Goal: Entertainment & Leisure: Browse casually

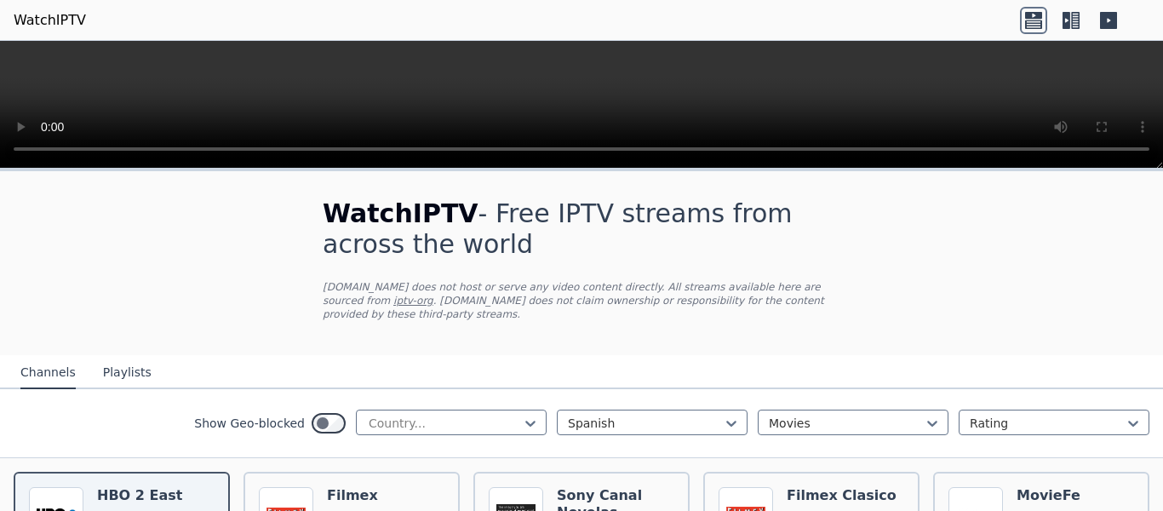
click at [1072, 26] on icon at bounding box center [1075, 20] width 9 height 17
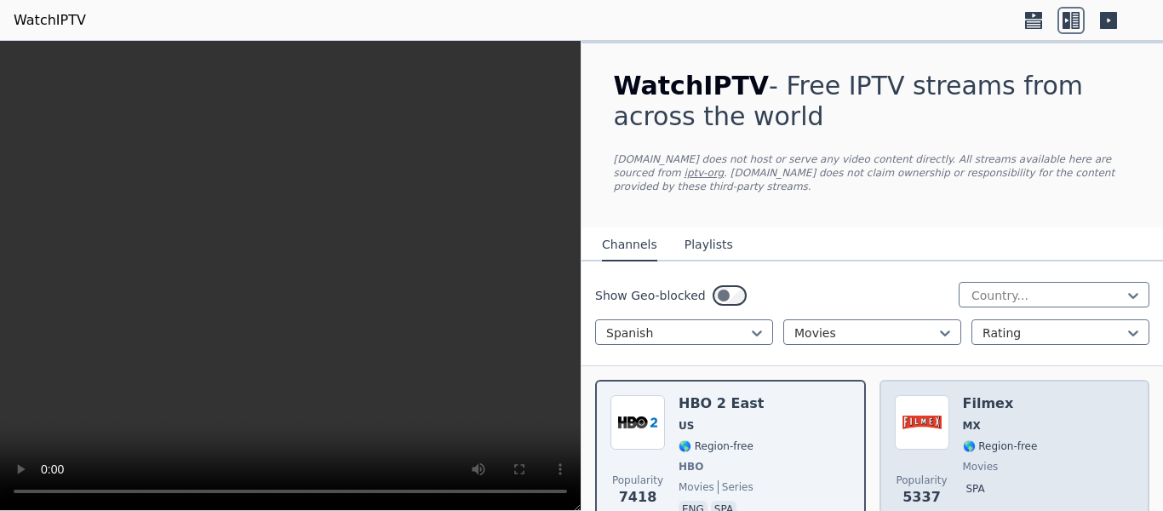
click at [940, 413] on img at bounding box center [922, 422] width 54 height 54
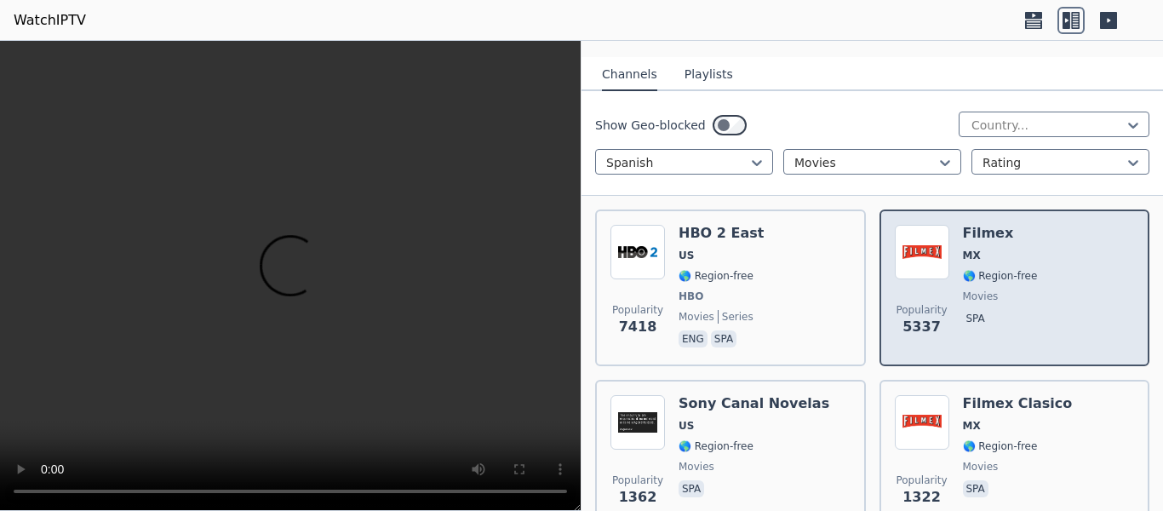
scroll to position [255, 0]
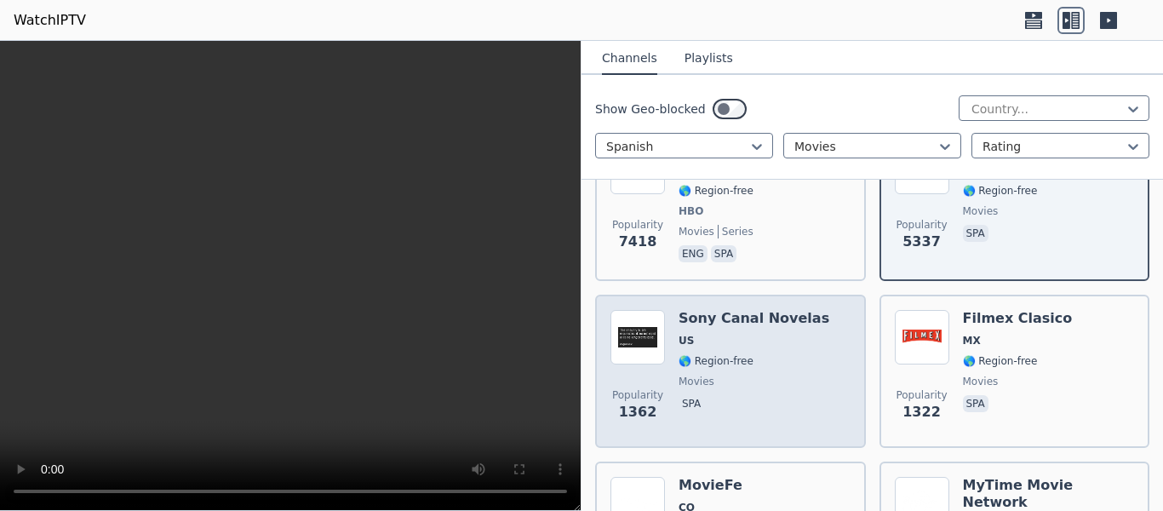
click at [825, 420] on div "Popularity 1362 Sony Canal Novelas US 🌎 Region-free movies spa" at bounding box center [730, 370] width 271 height 153
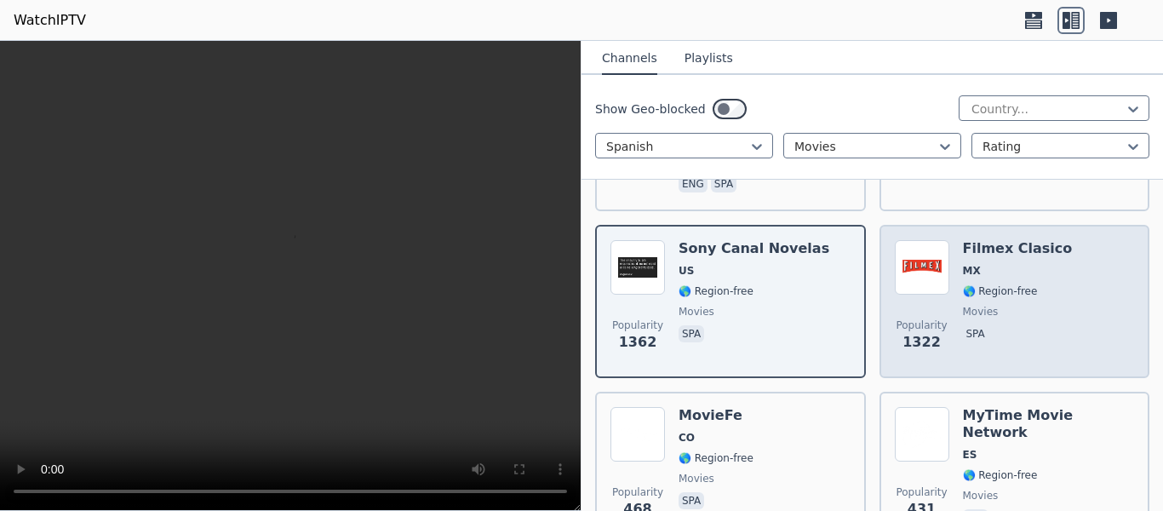
scroll to position [340, 0]
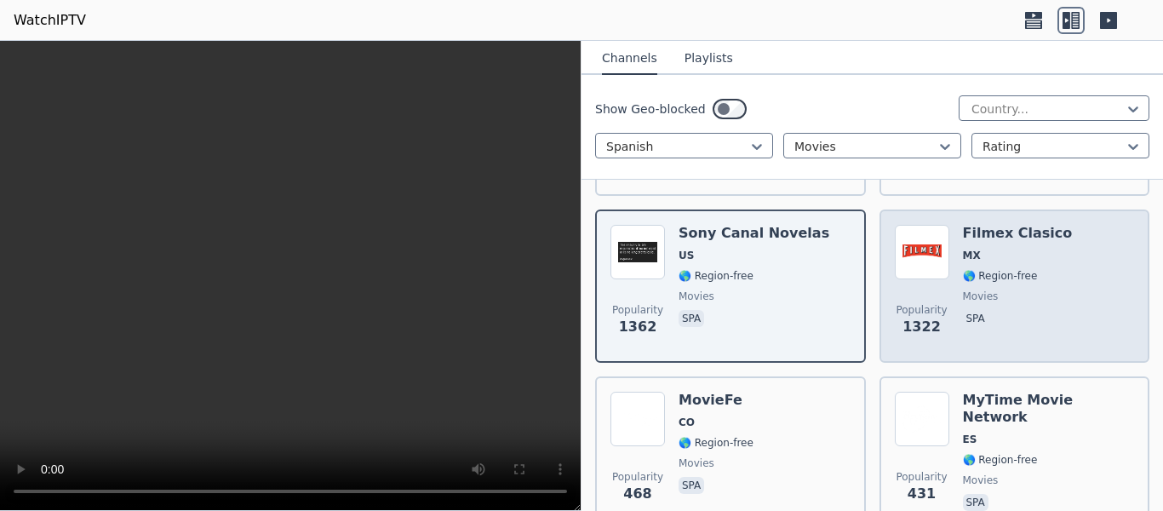
click at [914, 321] on span "1322" at bounding box center [921, 327] width 38 height 20
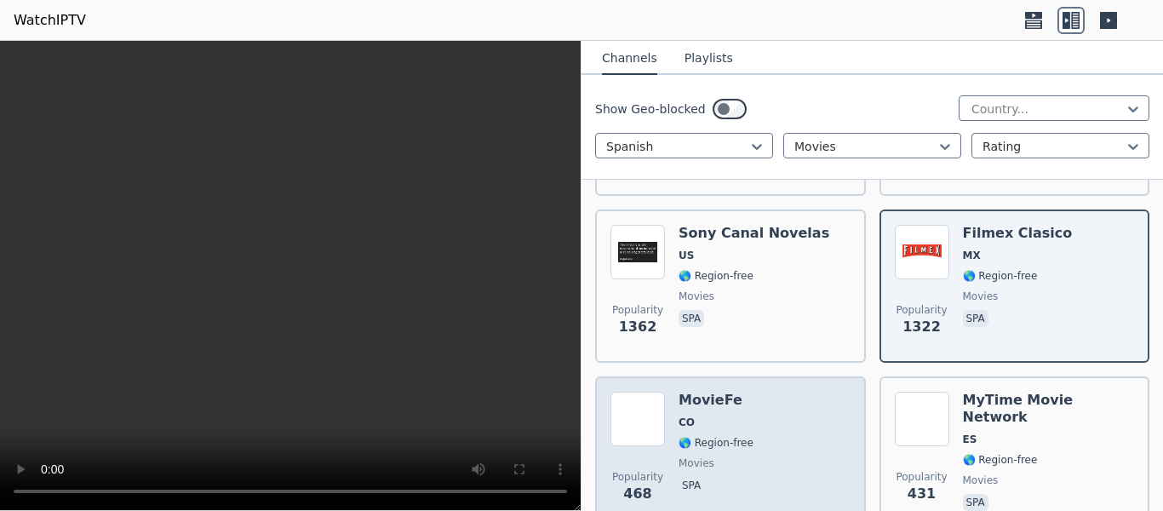
click at [817, 430] on div "Popularity 468 MovieFe CO 🌎 Region-free movies spa" at bounding box center [730, 453] width 240 height 123
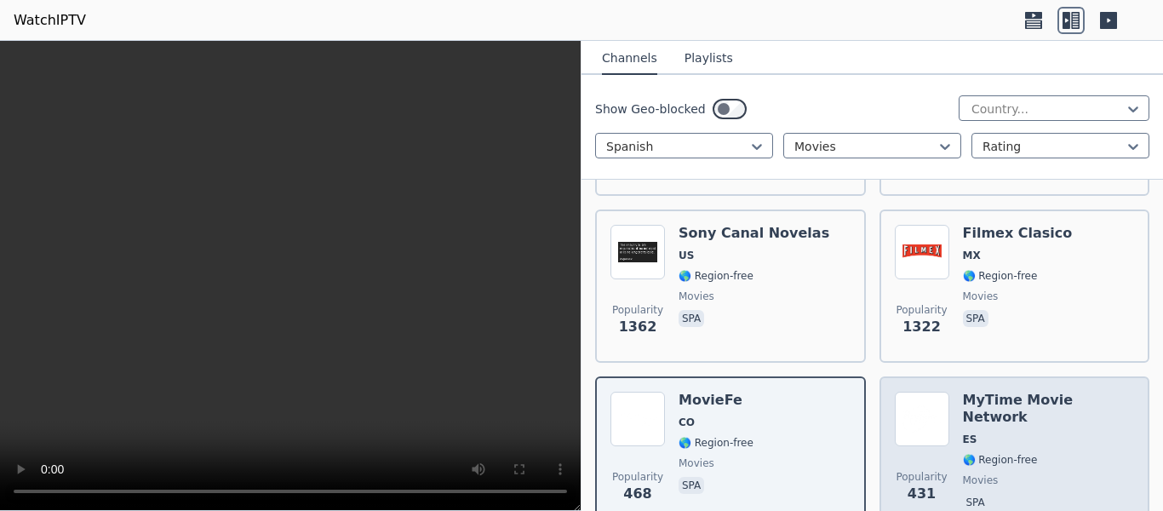
click at [991, 453] on span "🌎 Region-free" at bounding box center [1000, 460] width 75 height 14
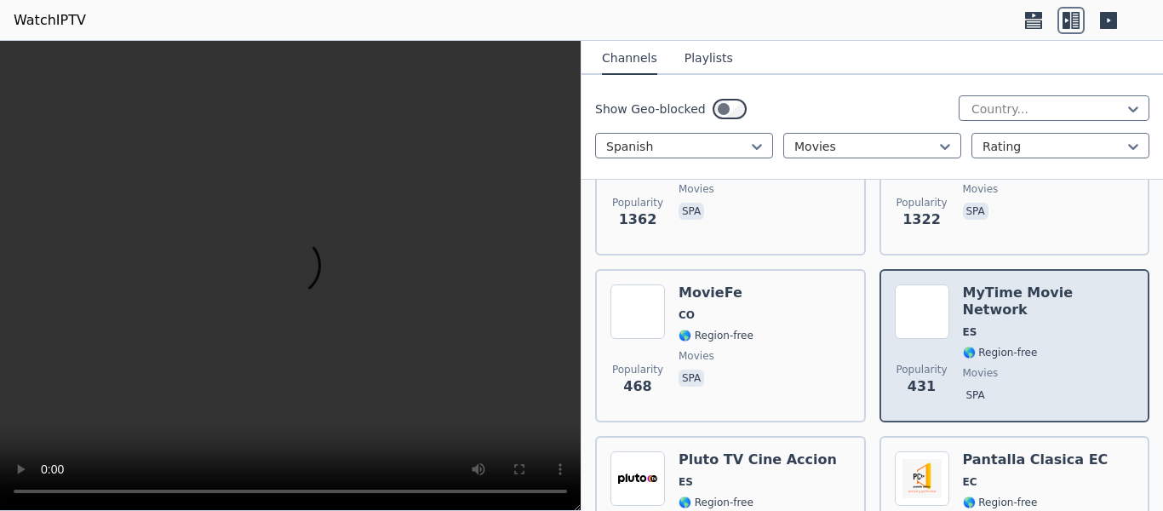
scroll to position [511, 0]
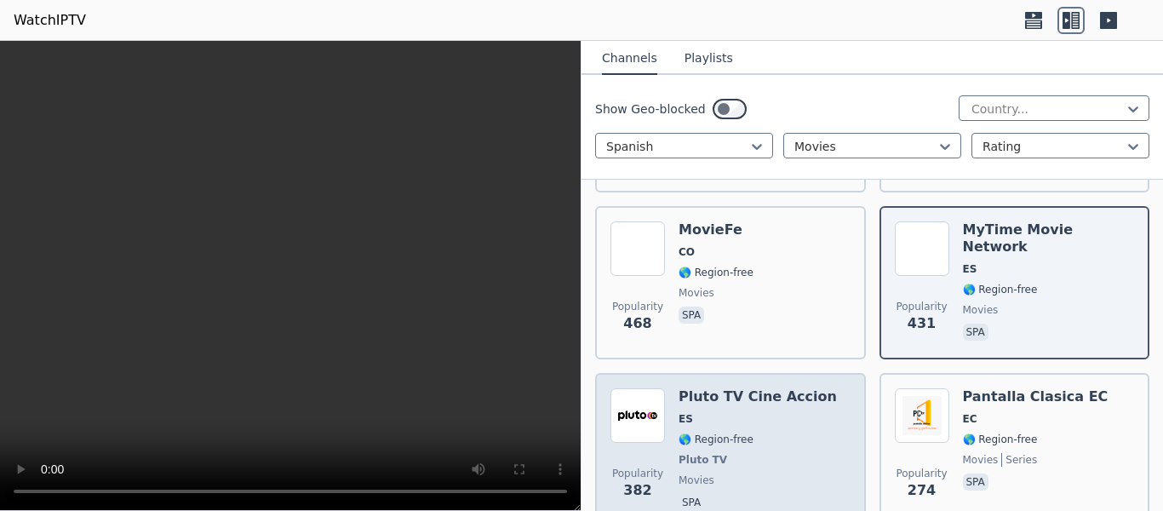
click at [808, 458] on div "Popularity 382 Pluto TV Cine Accion ES 🌎 Region-free Pluto TV movies spa" at bounding box center [730, 451] width 240 height 126
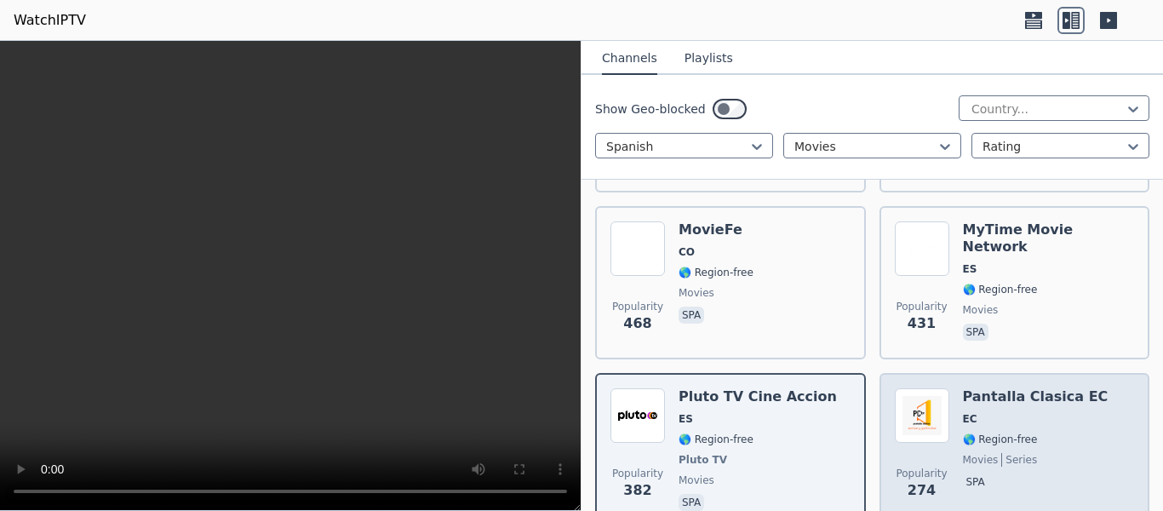
click at [895, 466] on span "Popularity" at bounding box center [920, 473] width 51 height 14
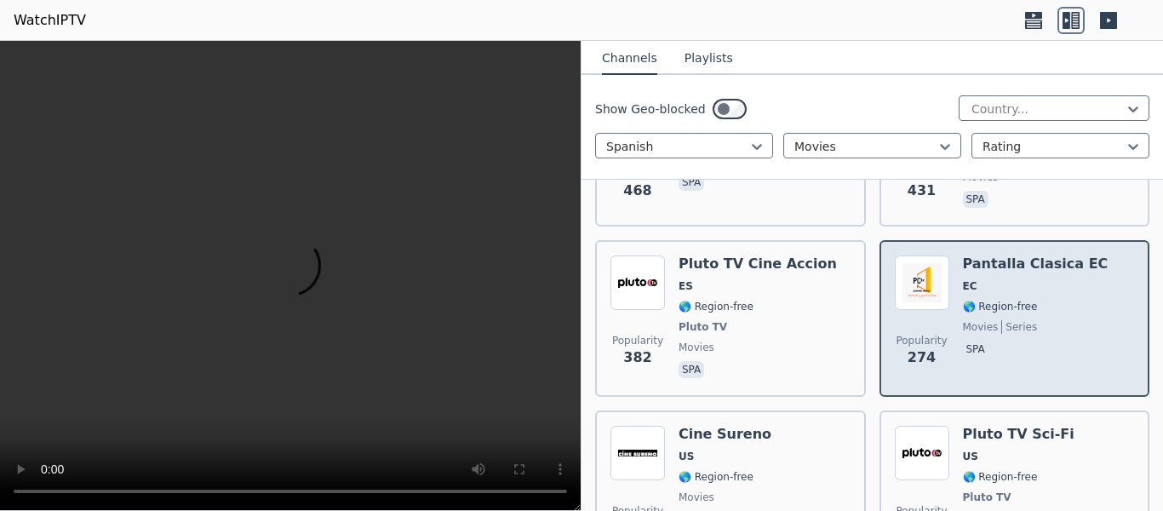
scroll to position [681, 0]
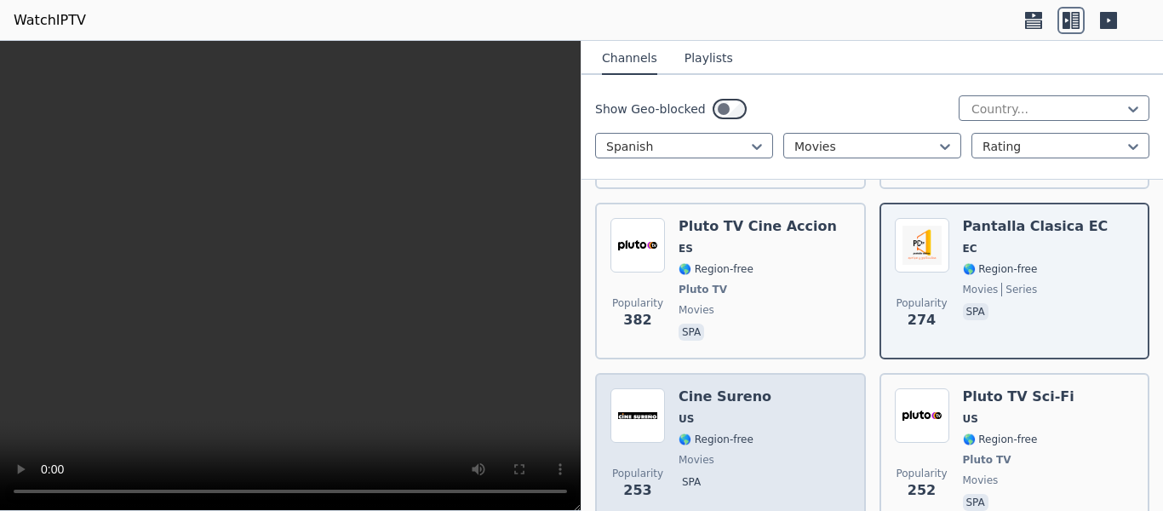
click at [800, 424] on div "Popularity 253 Cine Sureno [GEOGRAPHIC_DATA] 🌎 Region-free movies spa" at bounding box center [730, 451] width 240 height 126
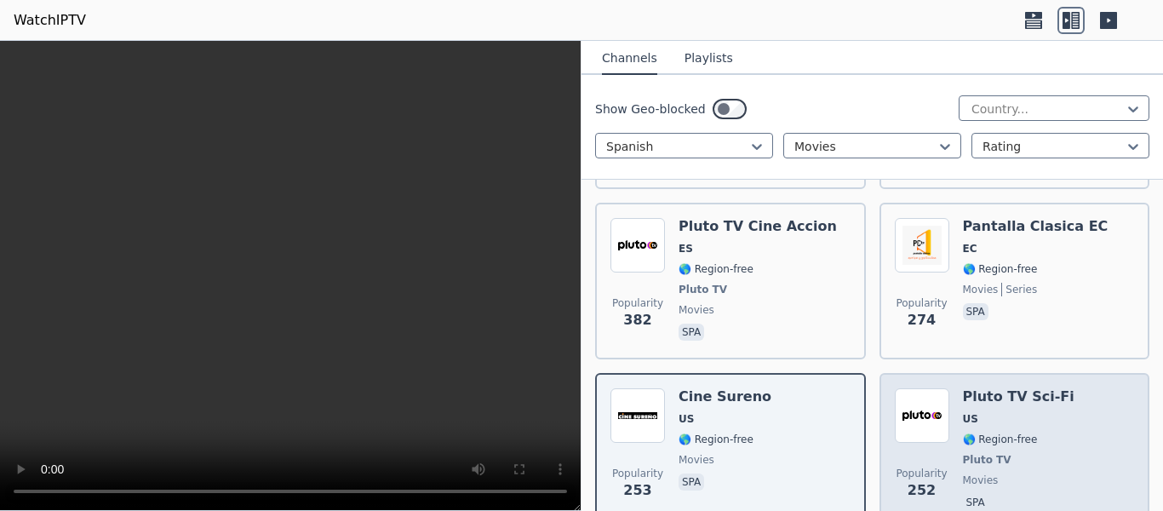
click at [1023, 432] on span "🌎 Region-free" at bounding box center [1018, 439] width 111 height 14
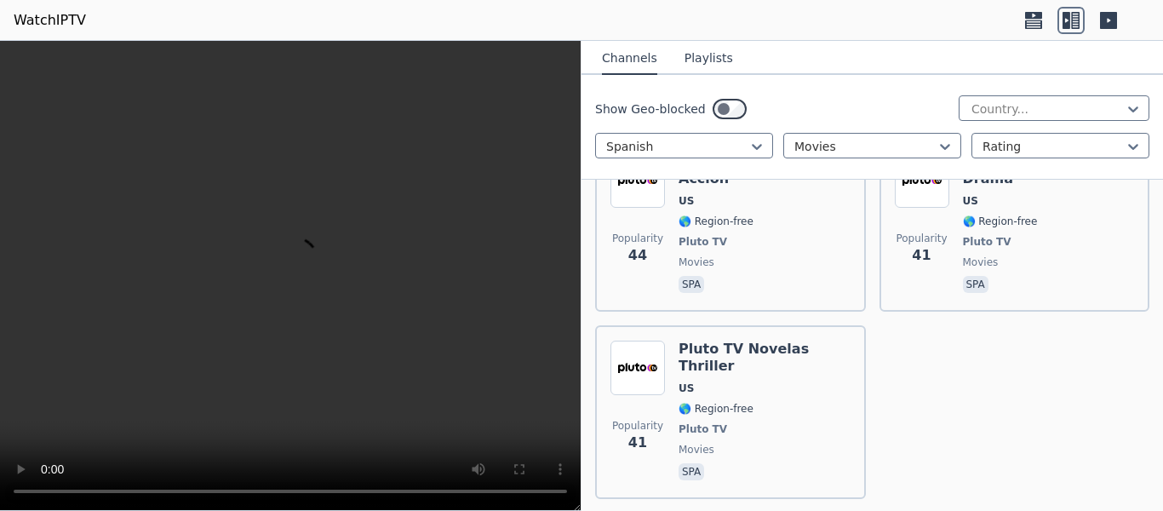
scroll to position [2187, 0]
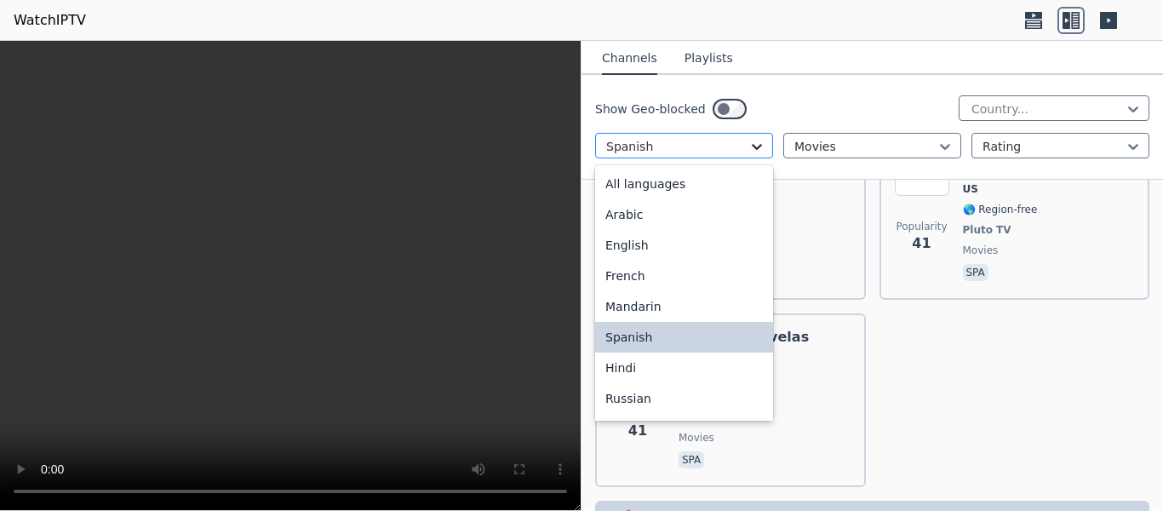
click at [757, 144] on icon at bounding box center [756, 146] width 17 height 17
click at [731, 182] on div "All languages" at bounding box center [684, 184] width 178 height 31
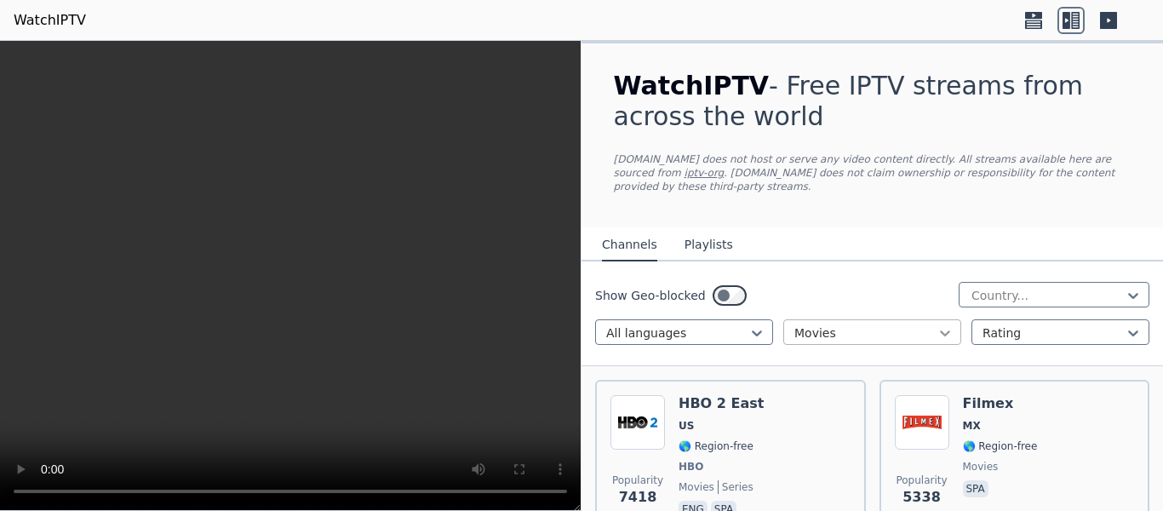
click at [938, 324] on icon at bounding box center [944, 332] width 17 height 17
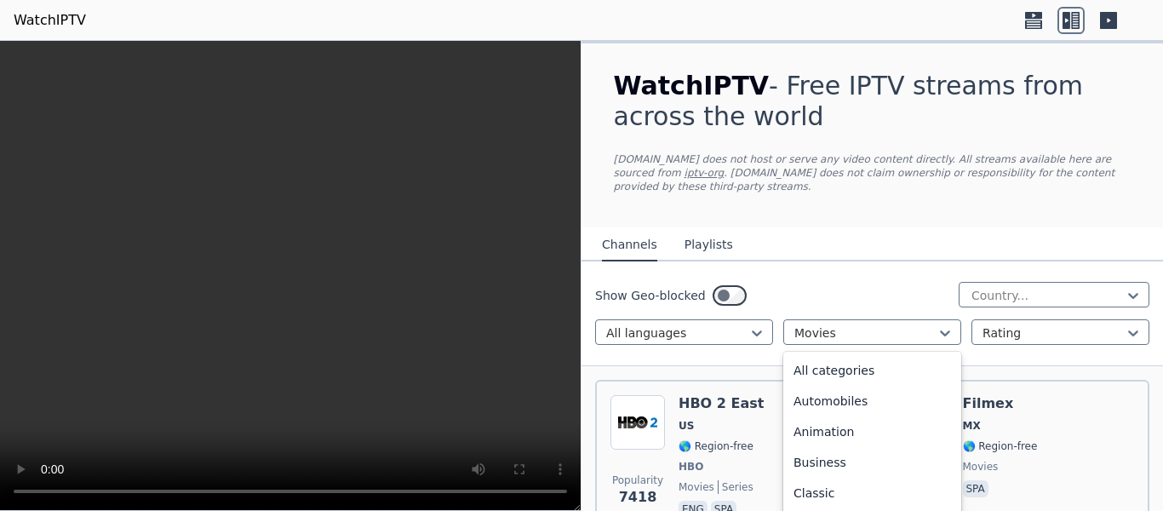
click at [914, 355] on div "All categories" at bounding box center [872, 370] width 178 height 31
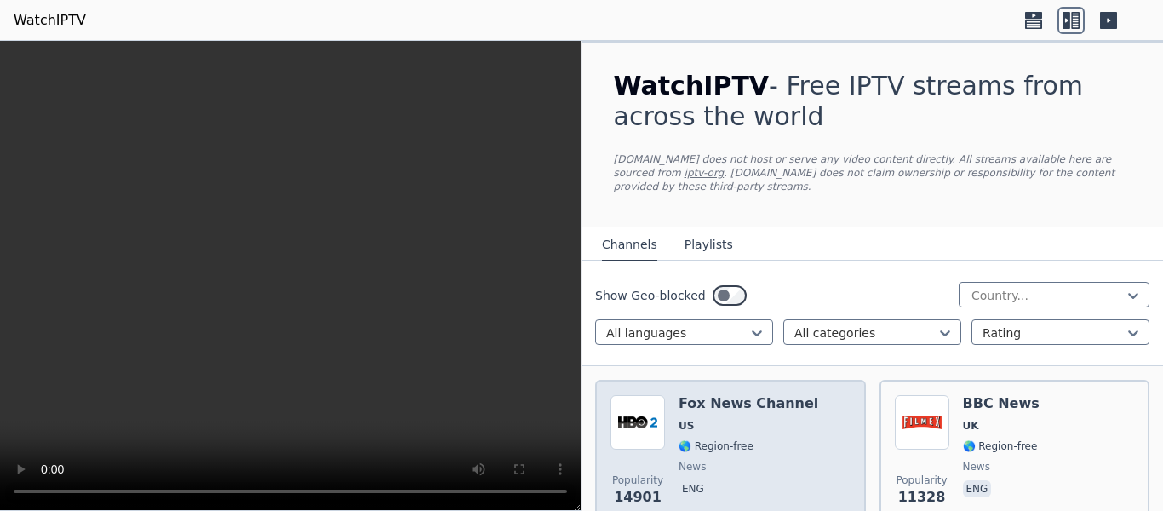
scroll to position [170, 0]
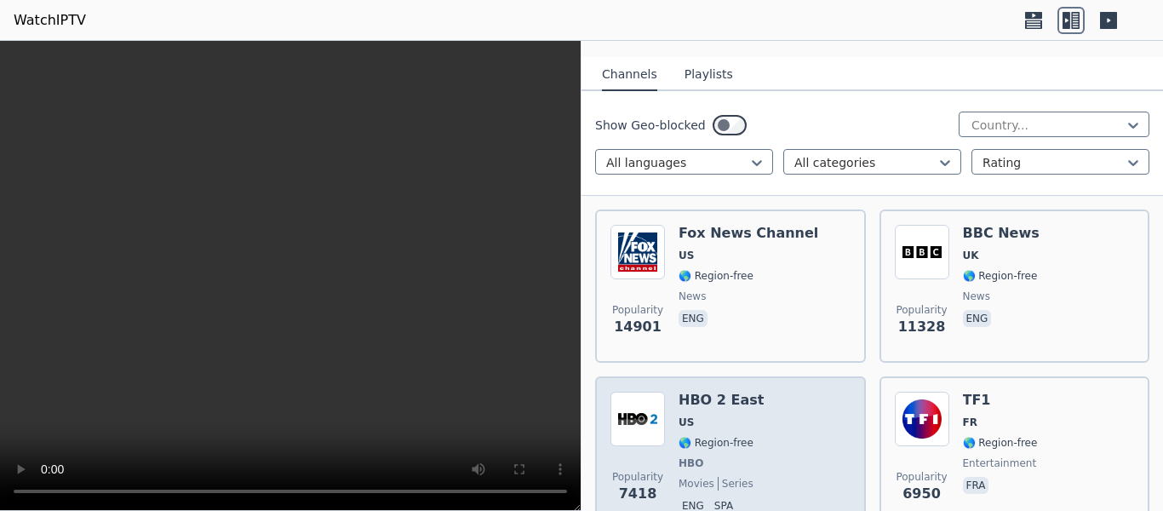
click at [803, 392] on div "Popularity 7418 HBO 2 East US 🌎 Region-free HBO movies series eng spa" at bounding box center [730, 455] width 240 height 126
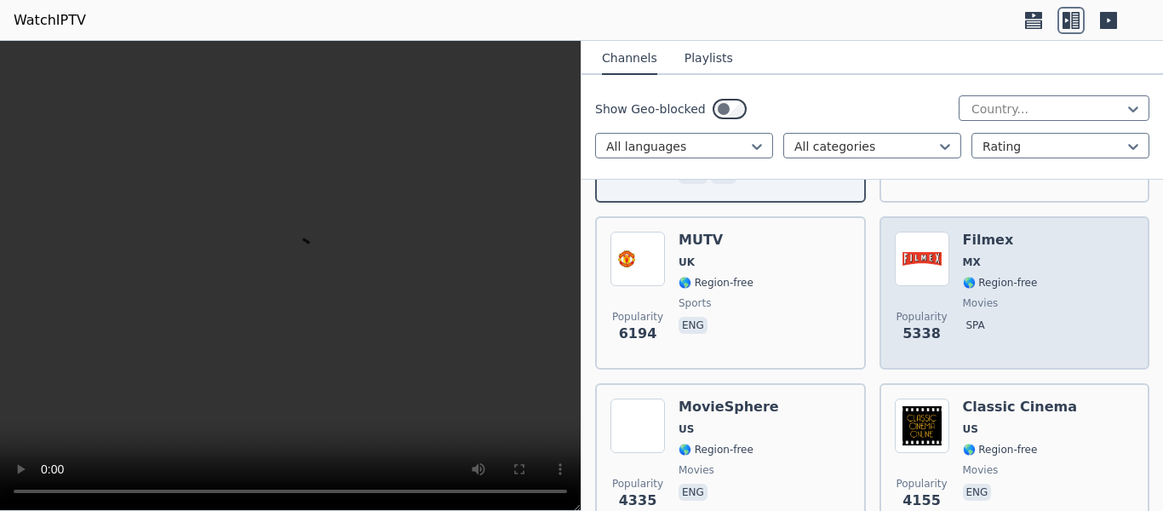
scroll to position [511, 0]
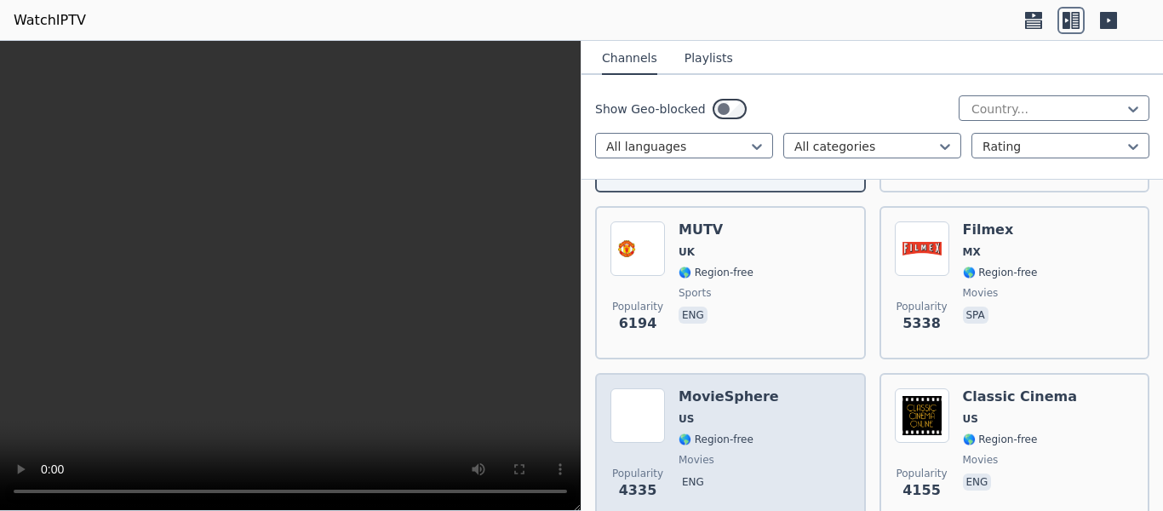
click at [814, 393] on div "Popularity 4335 MovieSphere US 🌎 Region-free movies eng" at bounding box center [730, 449] width 240 height 123
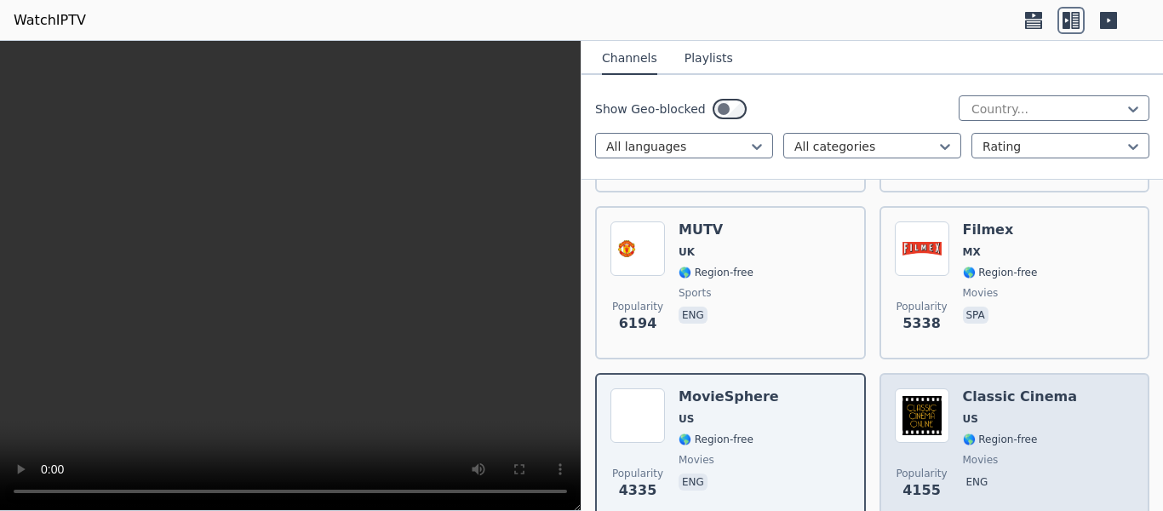
click at [932, 434] on div "Popularity 4155" at bounding box center [922, 449] width 54 height 123
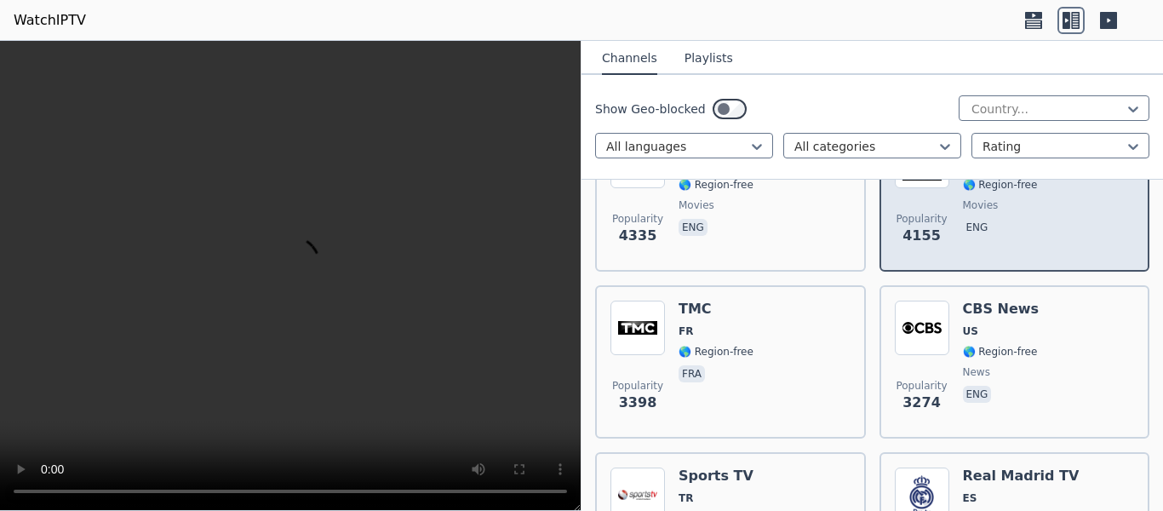
scroll to position [766, 0]
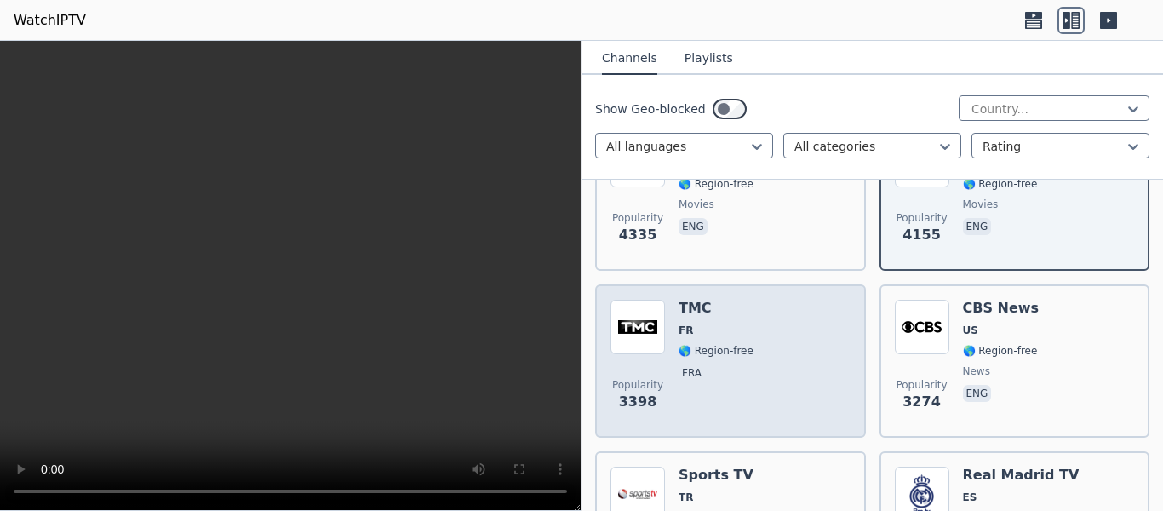
click at [747, 369] on div "Popularity 3398 TMC FR 🌎 Region-free fra" at bounding box center [730, 361] width 240 height 123
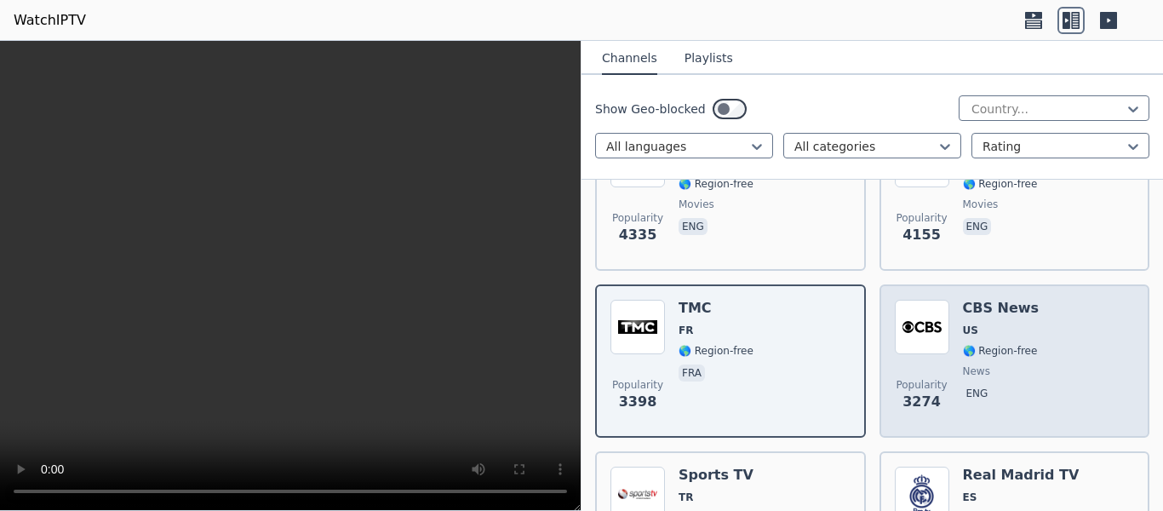
click at [980, 364] on span "news" at bounding box center [1001, 371] width 77 height 14
